Goal: Navigation & Orientation: Find specific page/section

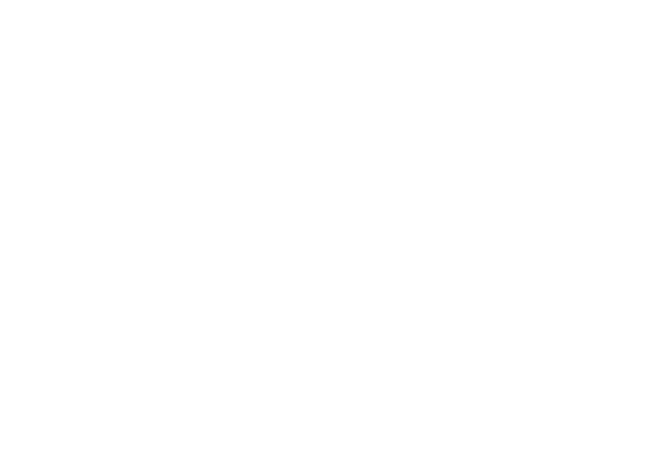
scroll to position [719, 0]
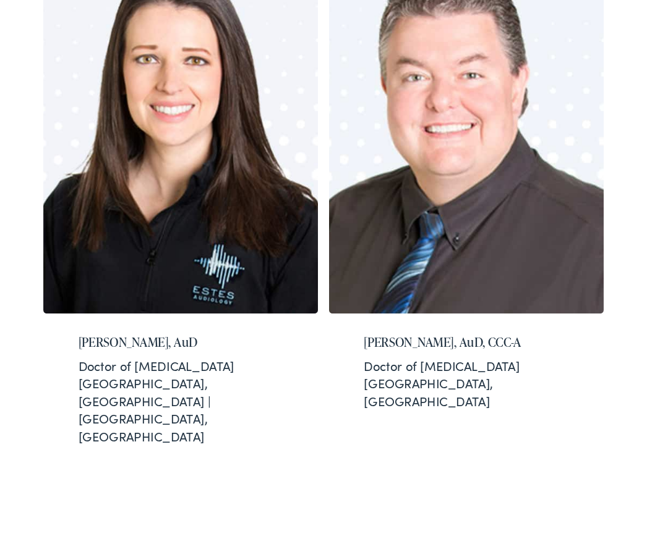
scroll to position [1339, 0]
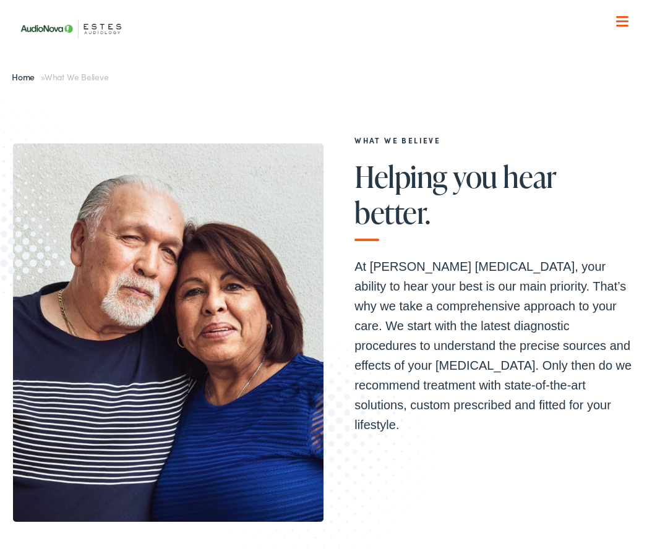
click at [234, 211] on img at bounding box center [168, 332] width 310 height 379
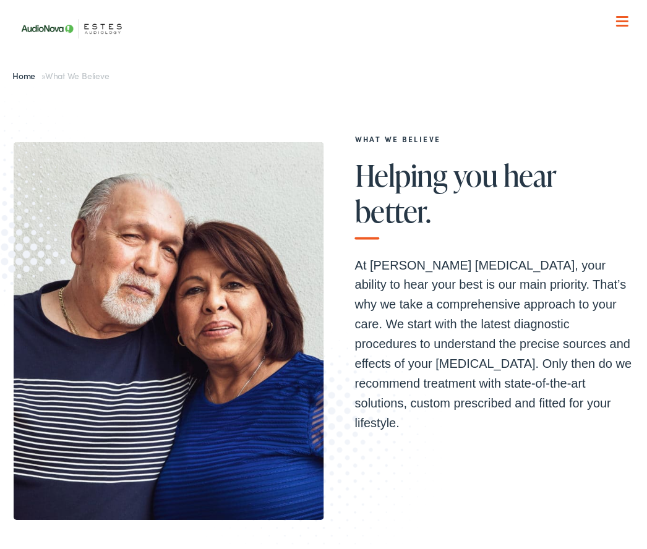
scroll to position [2, 0]
click at [547, 251] on div "What We Believe Helping you hear better. At [PERSON_NAME] [MEDICAL_DATA], your …" at bounding box center [494, 283] width 280 height 299
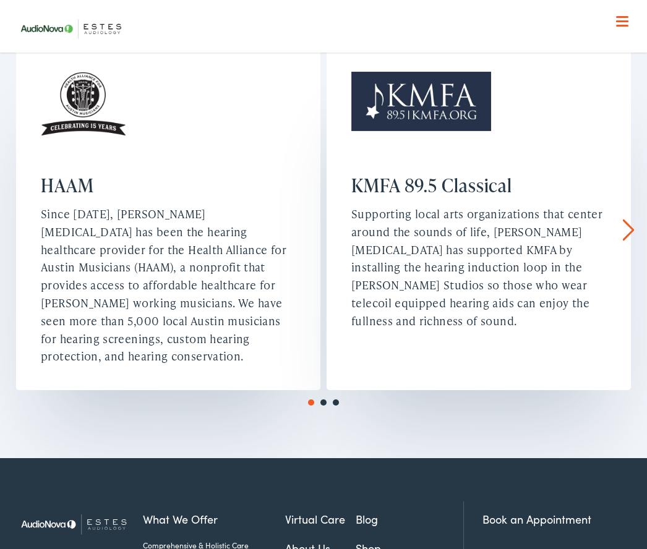
scroll to position [1594, 0]
